Goal: Check status

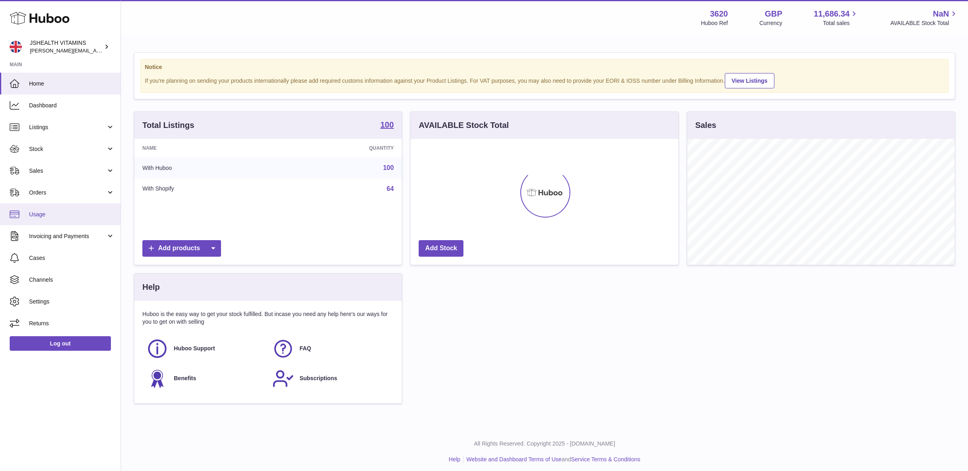
scroll to position [125, 267]
click at [40, 198] on link "Orders" at bounding box center [60, 192] width 121 height 22
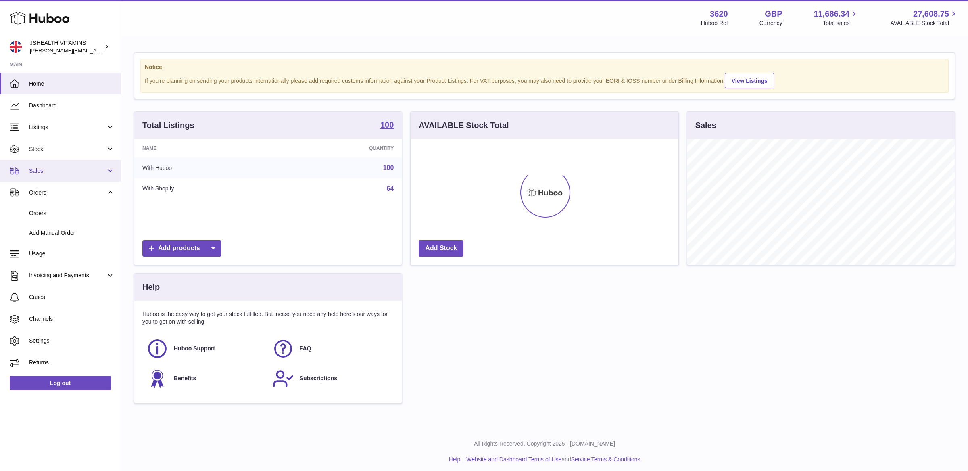
click at [47, 162] on link "Sales" at bounding box center [60, 171] width 121 height 22
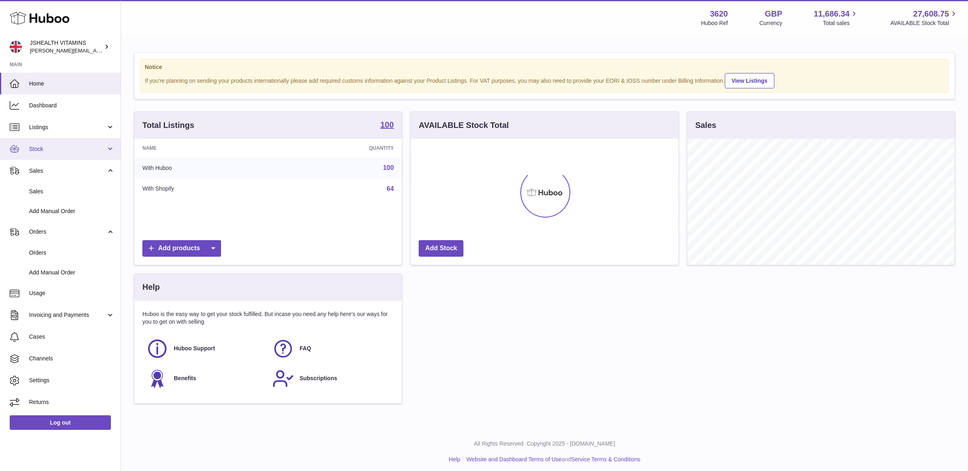
click at [50, 154] on link "Stock" at bounding box center [60, 149] width 121 height 22
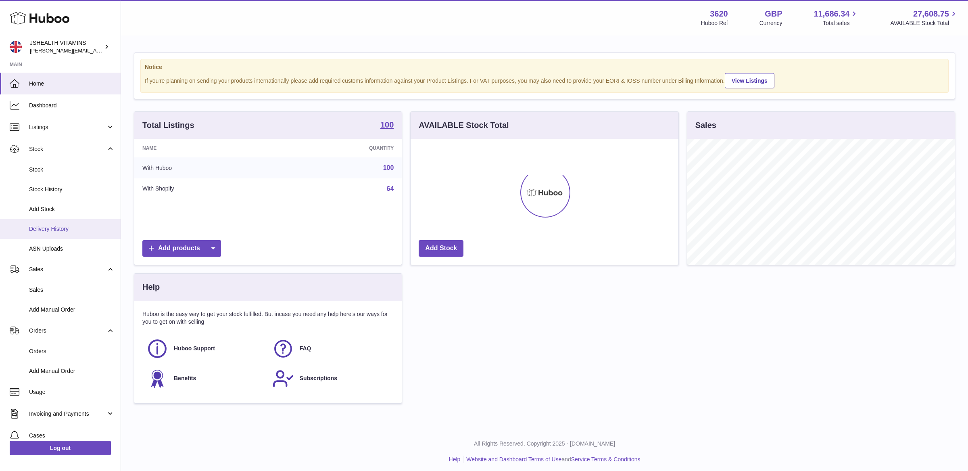
click at [50, 227] on span "Delivery History" at bounding box center [71, 229] width 85 height 8
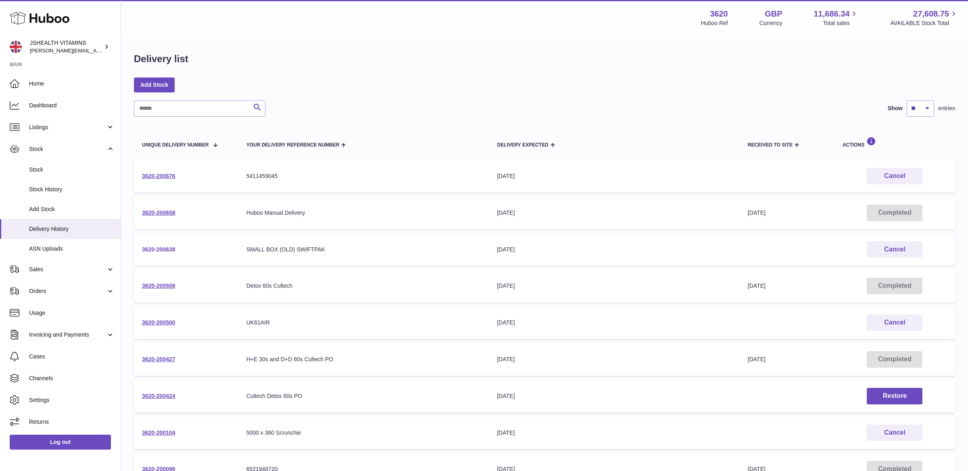
click at [156, 246] on link "3620-200638" at bounding box center [158, 249] width 33 height 6
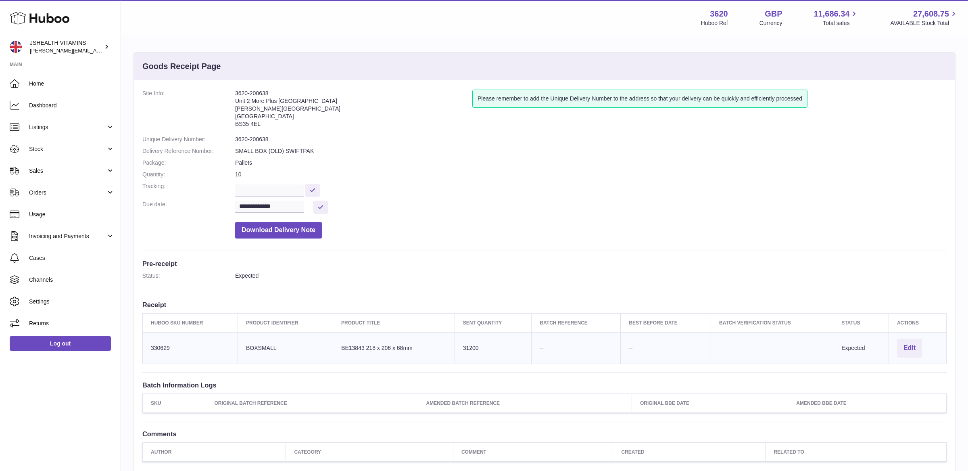
drag, startPoint x: 275, startPoint y: 92, endPoint x: 206, endPoint y: 92, distance: 69.8
click at [206, 92] on dl "**********" at bounding box center [544, 166] width 804 height 153
copy dl "3620-200638"
